Goal: Check status: Check status

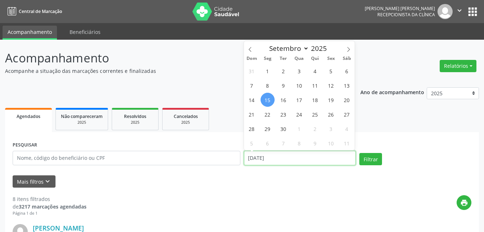
click at [304, 153] on input "[DATE]" at bounding box center [300, 158] width 112 height 14
click at [289, 99] on span "16" at bounding box center [283, 100] width 14 height 14
type input "[DATE]"
click at [289, 99] on span "16" at bounding box center [283, 100] width 14 height 14
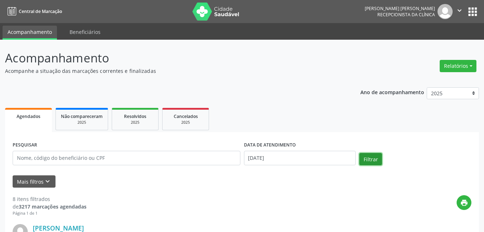
click at [372, 160] on button "Filtrar" at bounding box center [370, 159] width 23 height 12
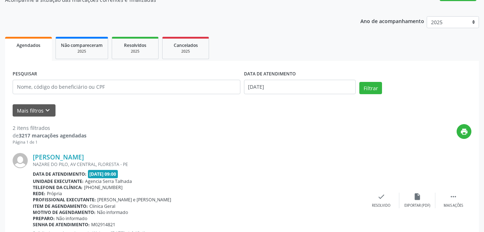
scroll to position [70, 0]
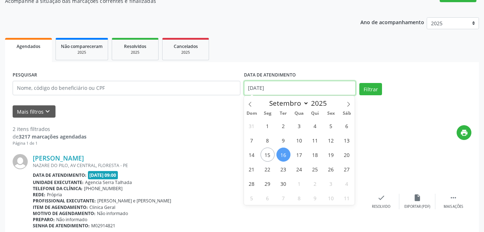
click at [307, 83] on input "[DATE]" at bounding box center [300, 88] width 112 height 14
click at [302, 156] on span "17" at bounding box center [299, 154] width 14 height 14
type input "17/09/2025"
click at [302, 156] on span "17" at bounding box center [299, 154] width 14 height 14
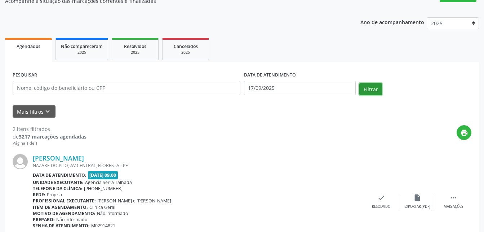
click at [372, 93] on button "Filtrar" at bounding box center [370, 89] width 23 height 12
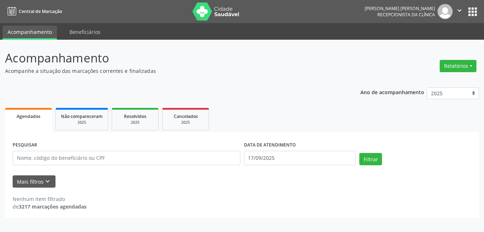
scroll to position [0, 0]
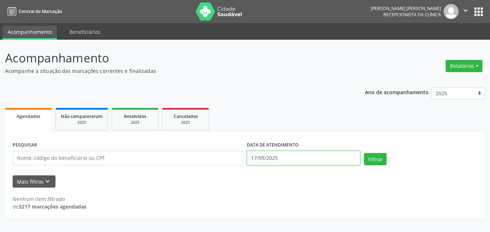
click at [288, 151] on input "17/09/2025" at bounding box center [304, 158] width 114 height 14
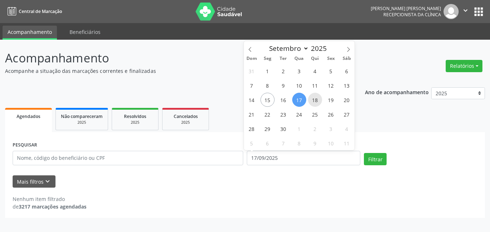
click at [318, 102] on span "18" at bounding box center [315, 100] width 14 height 14
type input "[DATE]"
click at [318, 102] on span "18" at bounding box center [315, 100] width 14 height 14
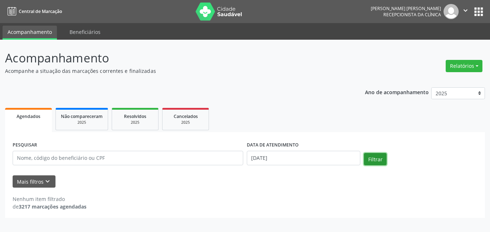
click at [380, 155] on button "Filtrar" at bounding box center [375, 159] width 23 height 12
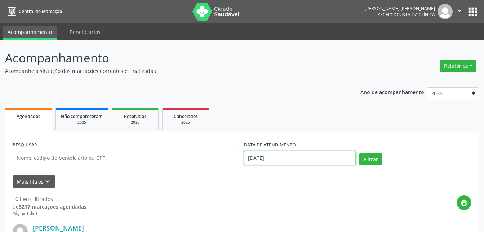
click at [302, 159] on input "[DATE]" at bounding box center [300, 158] width 112 height 14
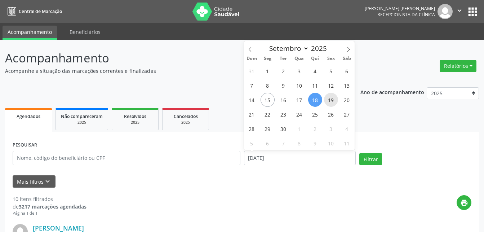
click at [330, 101] on span "19" at bounding box center [331, 100] width 14 height 14
type input "[DATE]"
click at [330, 101] on span "19" at bounding box center [331, 100] width 14 height 14
select select "8"
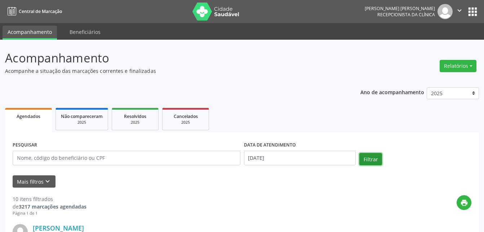
click at [371, 161] on button "Filtrar" at bounding box center [370, 159] width 23 height 12
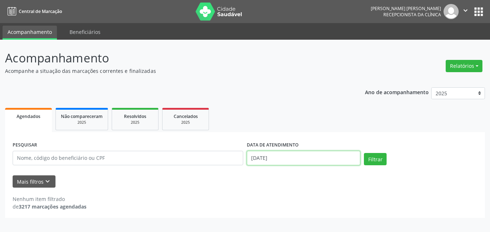
click at [265, 163] on input "[DATE]" at bounding box center [304, 158] width 114 height 14
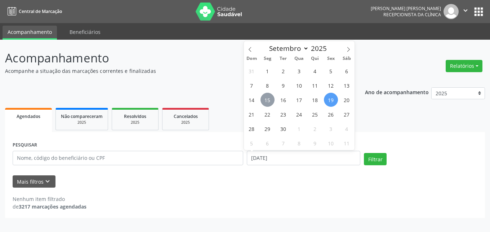
click at [264, 104] on span "15" at bounding box center [268, 100] width 14 height 14
type input "[DATE]"
click at [264, 104] on span "15" at bounding box center [268, 100] width 14 height 14
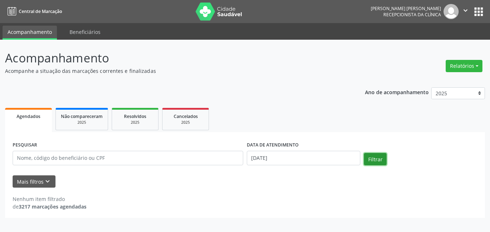
click at [381, 160] on button "Filtrar" at bounding box center [375, 159] width 23 height 12
